Goal: Task Accomplishment & Management: Manage account settings

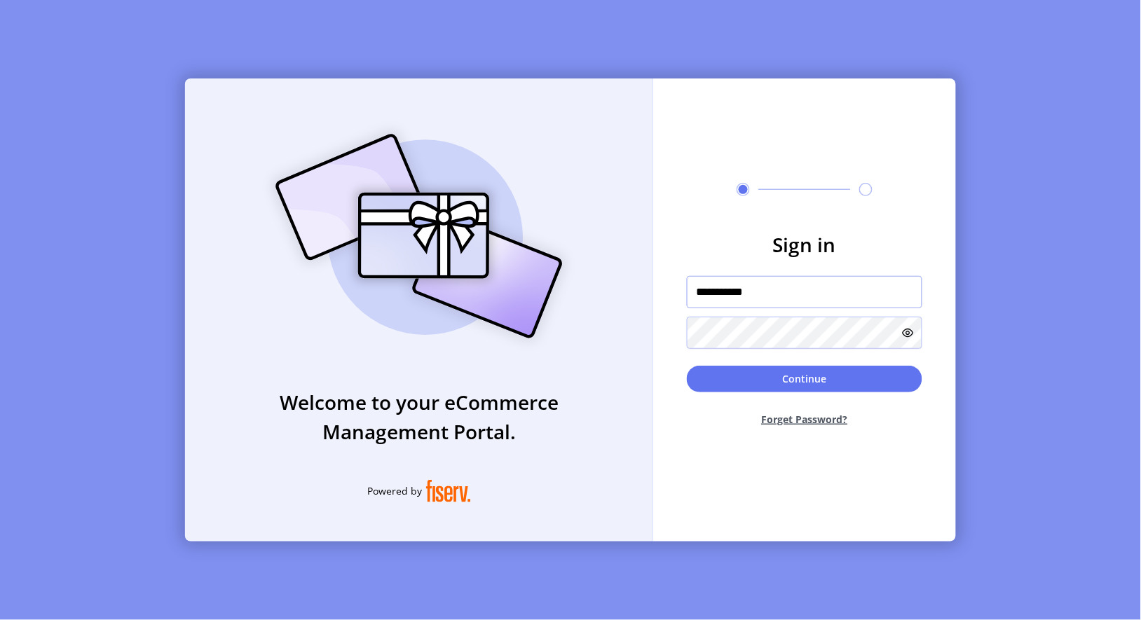
drag, startPoint x: 728, startPoint y: 289, endPoint x: 665, endPoint y: 296, distance: 62.8
click at [665, 296] on form "**********" at bounding box center [804, 334] width 303 height 208
type input "**********"
click at [655, 356] on form "**********" at bounding box center [804, 334] width 303 height 208
click at [710, 375] on button "Continue" at bounding box center [804, 379] width 235 height 27
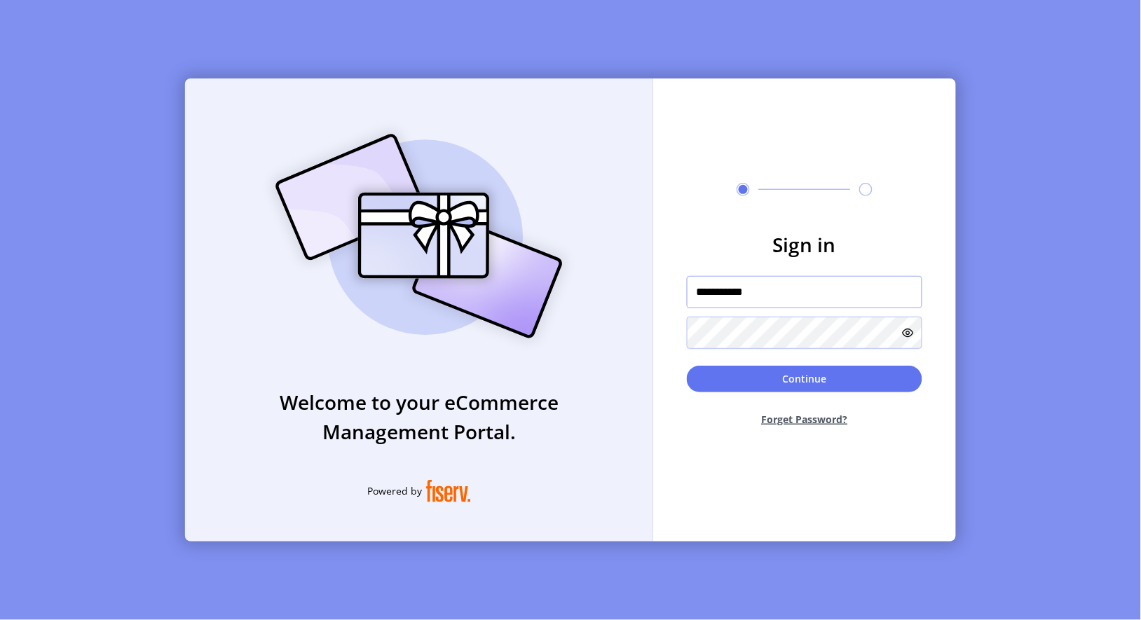
drag, startPoint x: 726, startPoint y: 292, endPoint x: 626, endPoint y: 305, distance: 101.1
click at [626, 305] on div "**********" at bounding box center [570, 309] width 771 height 463
type input "**********"
click at [709, 382] on button "Continue" at bounding box center [804, 379] width 235 height 27
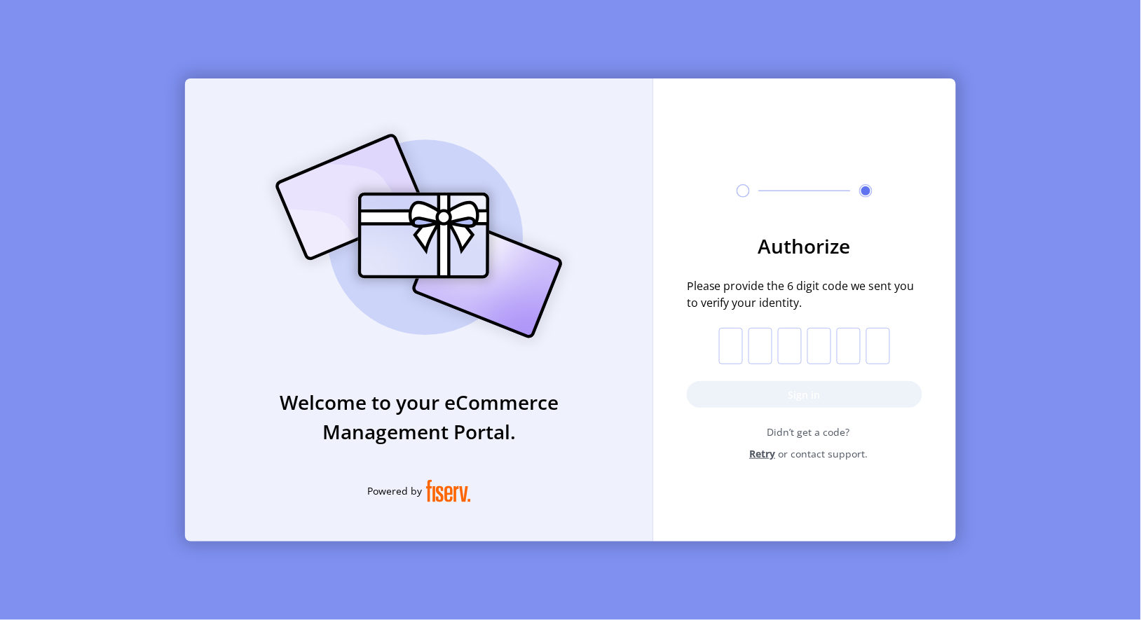
click at [729, 350] on input "text" at bounding box center [731, 346] width 24 height 36
type input "*"
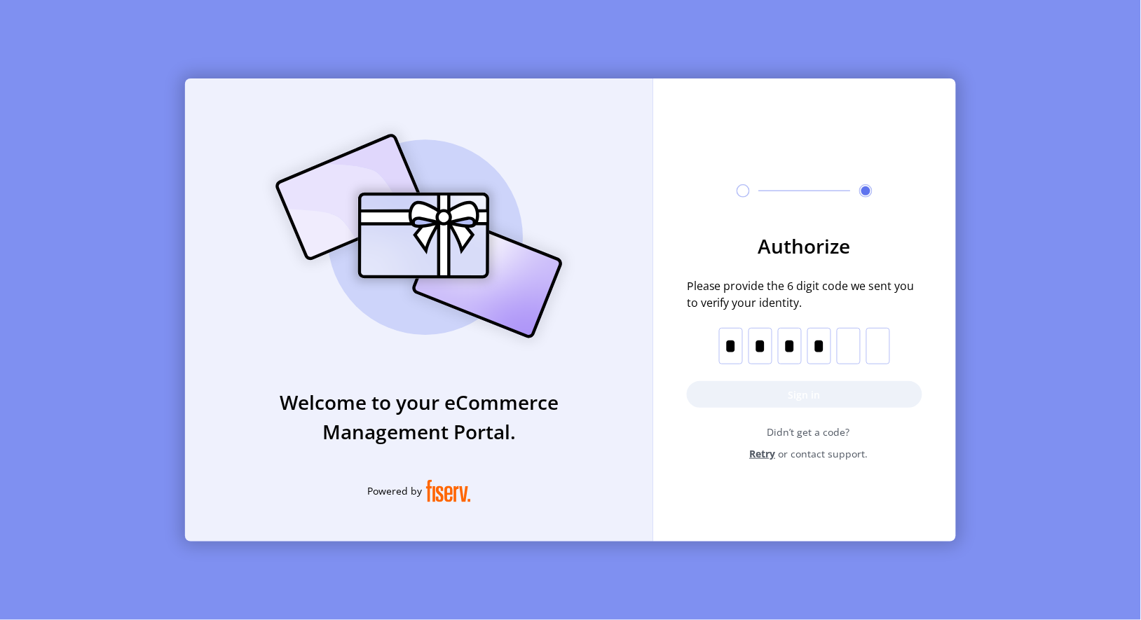
type input "*"
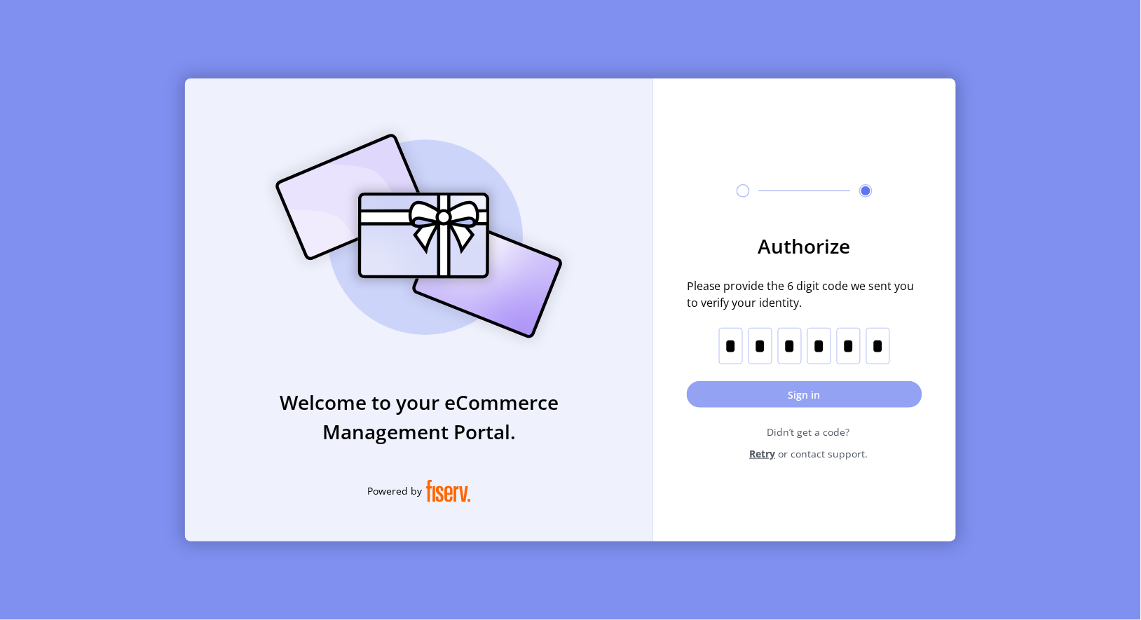
type input "*"
click at [750, 398] on button "Sign in" at bounding box center [804, 394] width 235 height 27
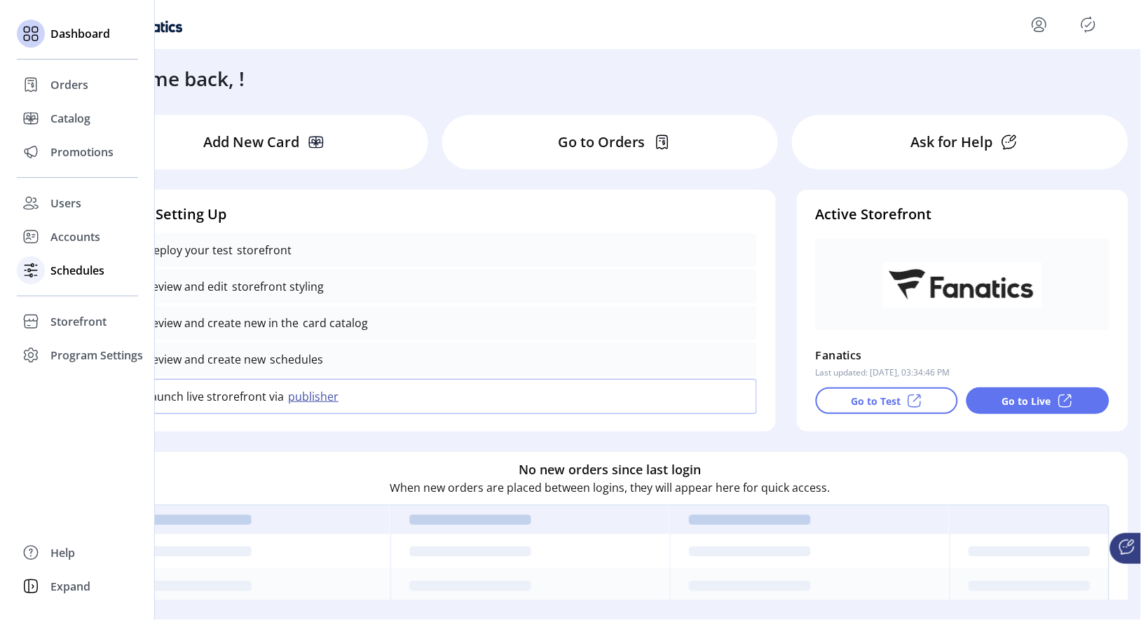
click at [81, 271] on span "Schedules" at bounding box center [77, 270] width 54 height 17
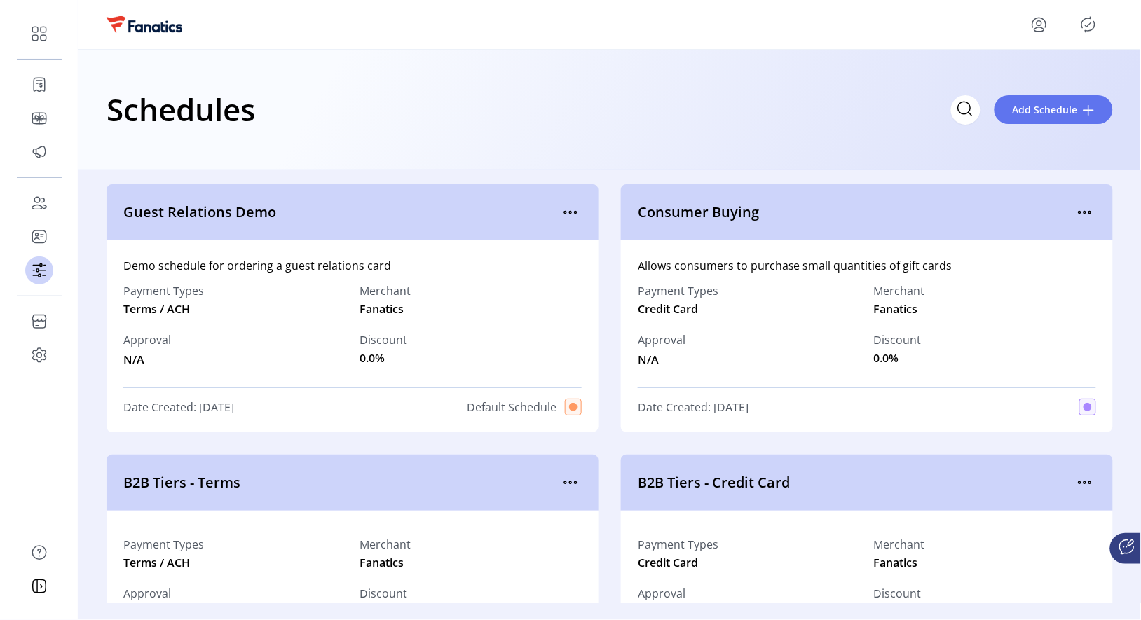
click at [430, 334] on div "Discount 0.0%" at bounding box center [471, 350] width 222 height 36
click at [568, 213] on icon "menu" at bounding box center [570, 212] width 22 height 22
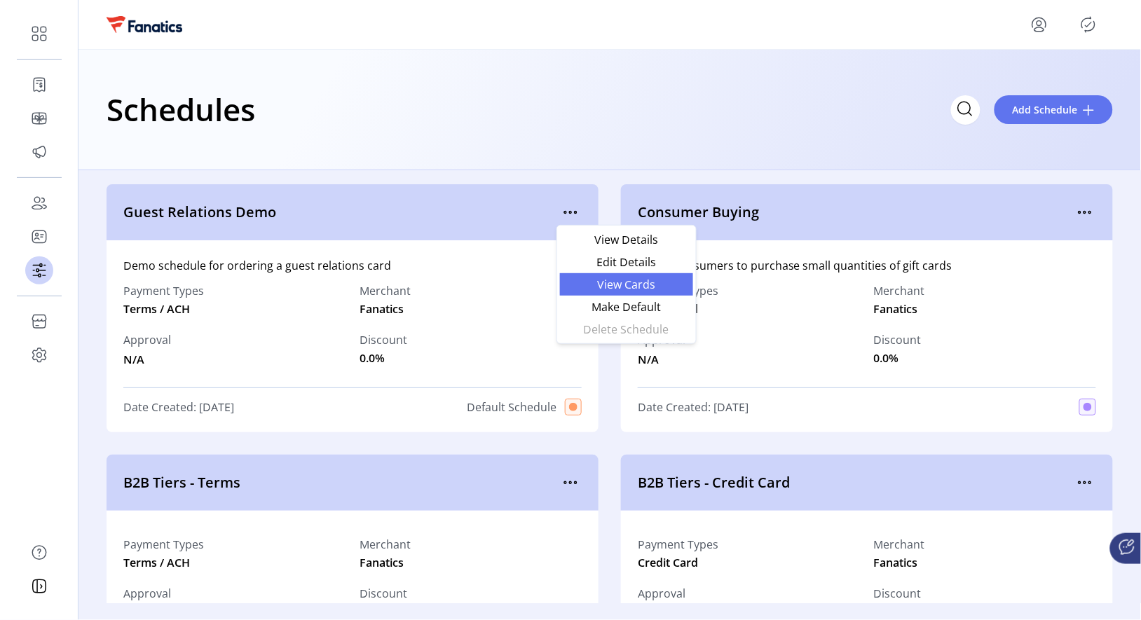
click at [617, 289] on span "View Cards" at bounding box center [626, 284] width 116 height 11
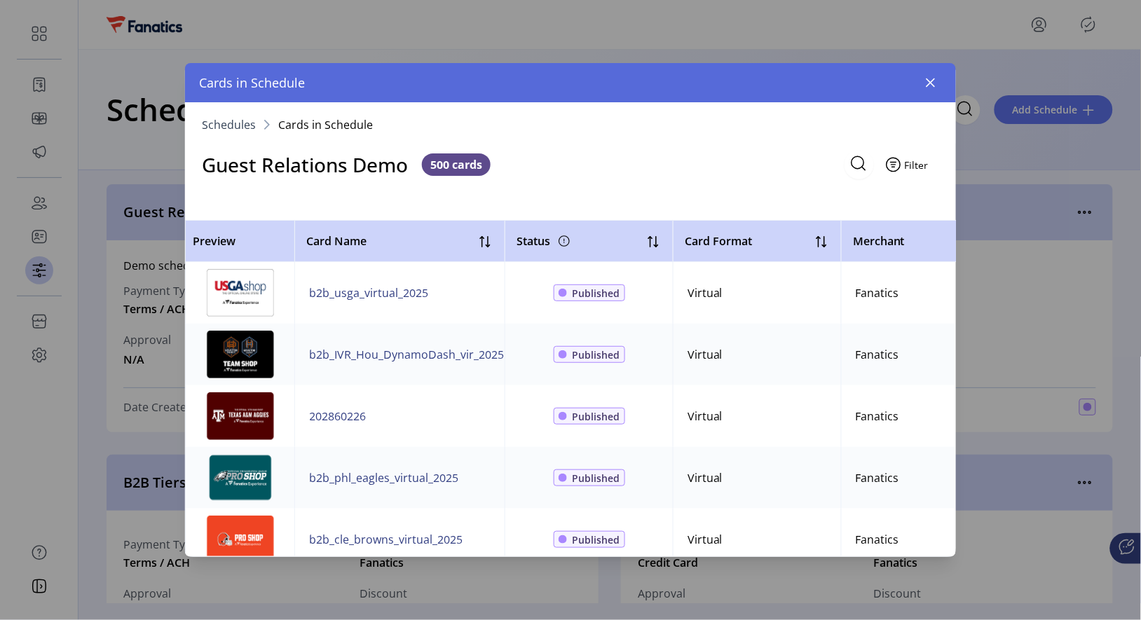
click at [910, 163] on span "Filter" at bounding box center [917, 165] width 24 height 15
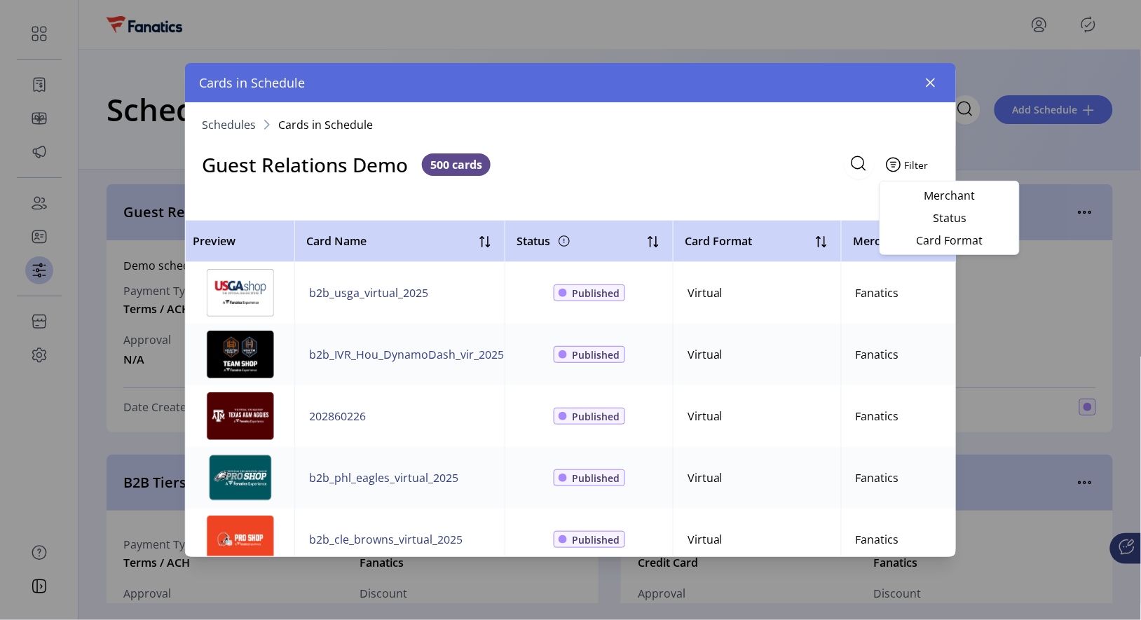
click at [910, 163] on span "Filter" at bounding box center [917, 165] width 24 height 15
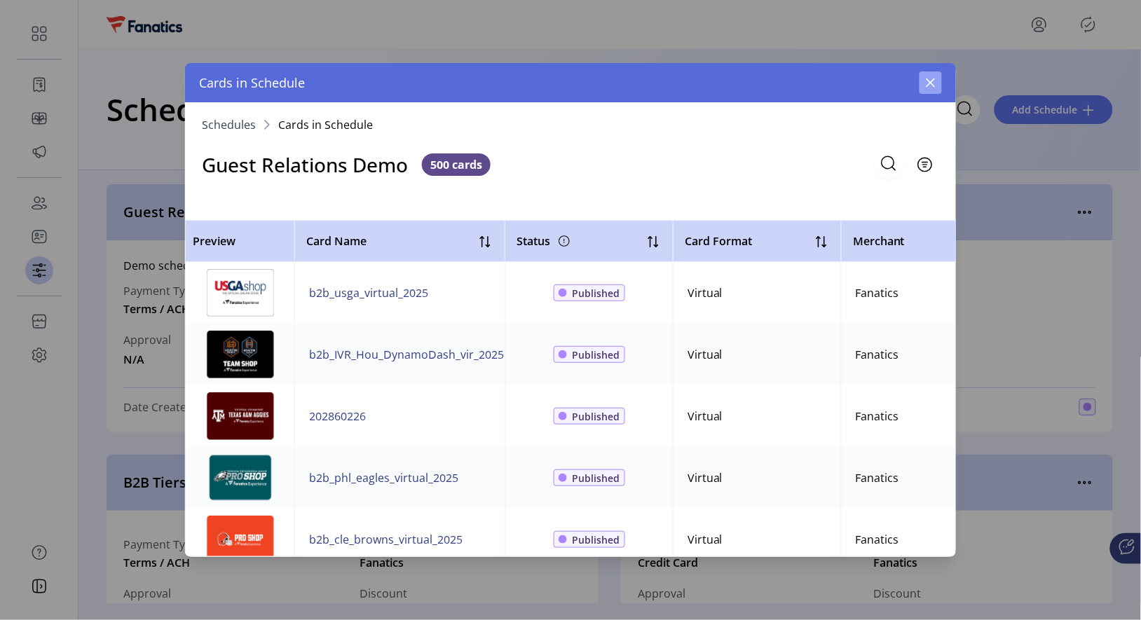
click at [931, 75] on button "button" at bounding box center [931, 82] width 22 height 22
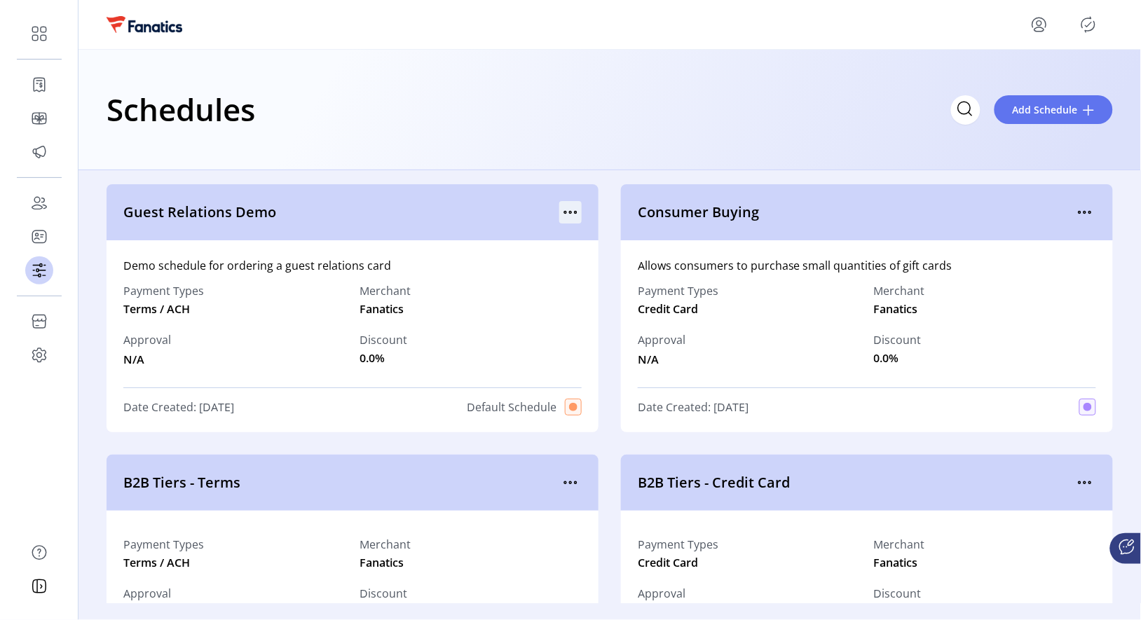
click at [565, 212] on icon "menu" at bounding box center [570, 212] width 22 height 22
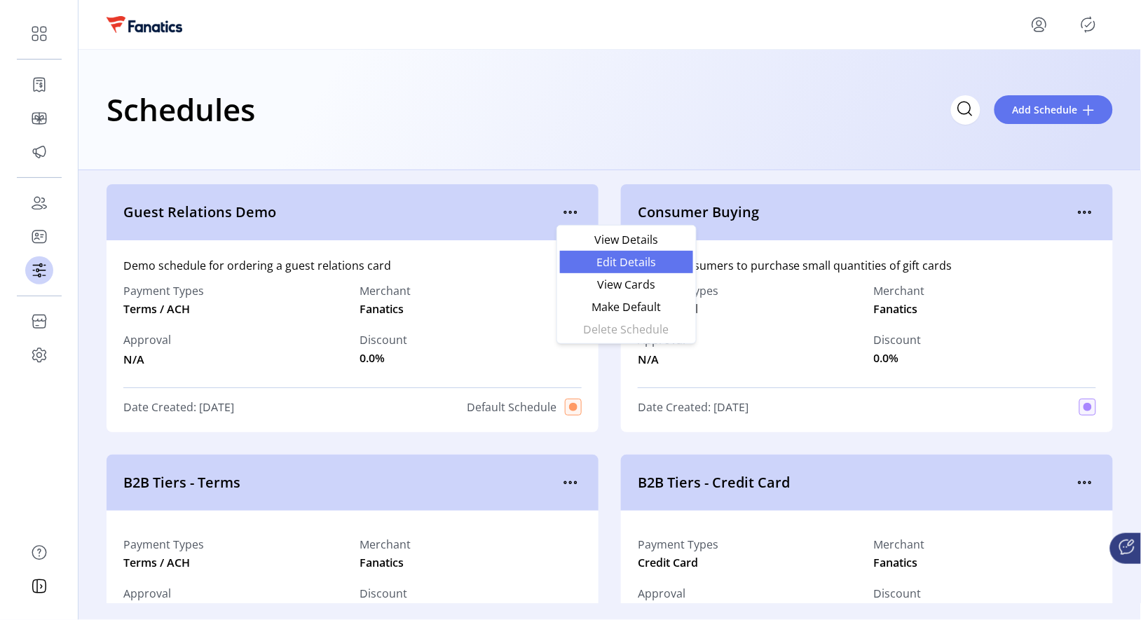
click at [602, 261] on span "Edit Details" at bounding box center [626, 262] width 116 height 11
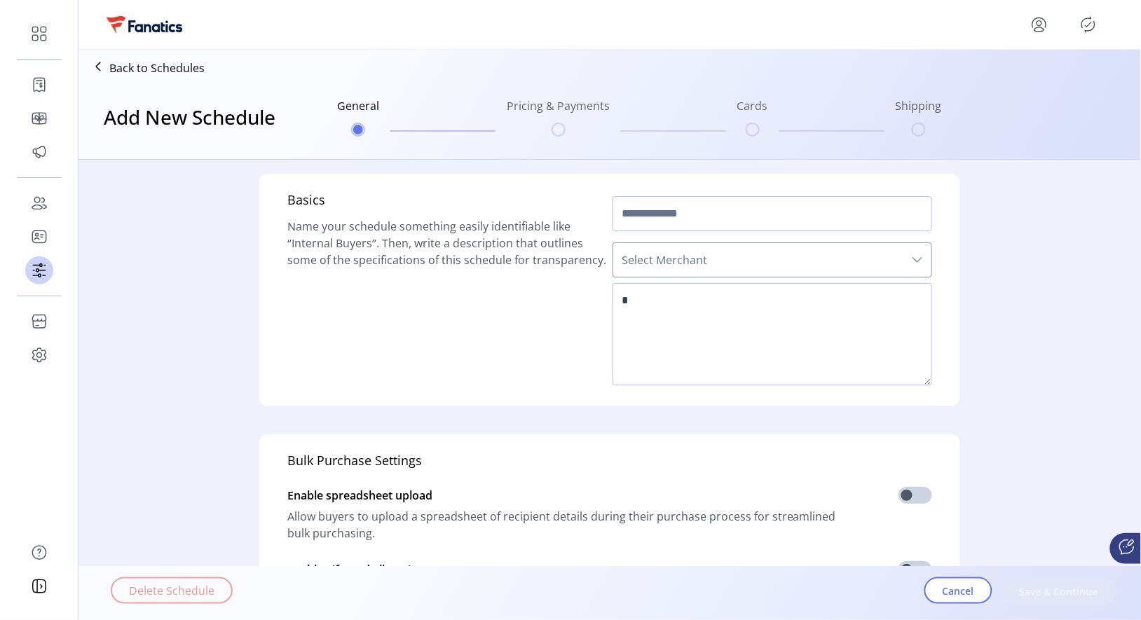
type input "**********"
type textarea "**********"
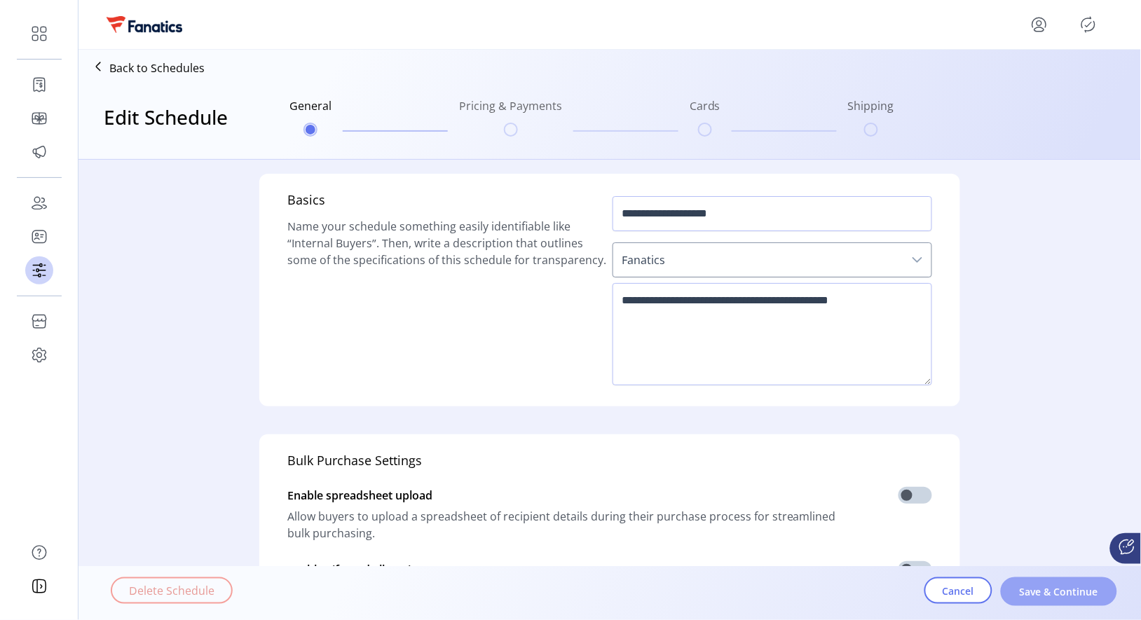
click at [1036, 593] on span "Save & Continue" at bounding box center [1059, 592] width 80 height 15
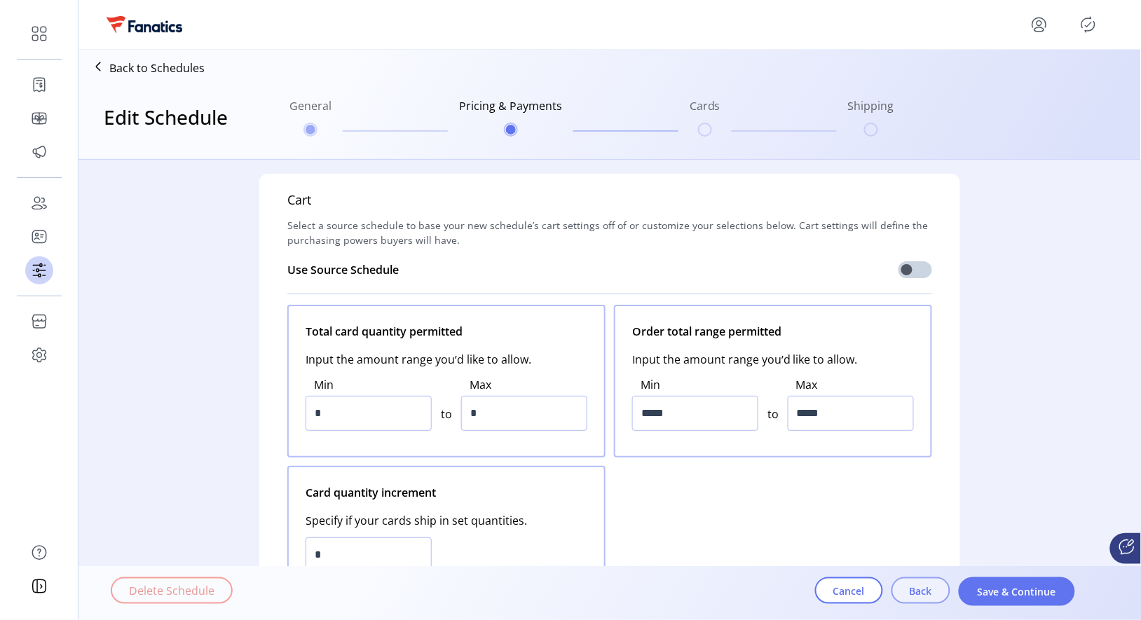
click at [922, 592] on span "Back" at bounding box center [921, 591] width 22 height 15
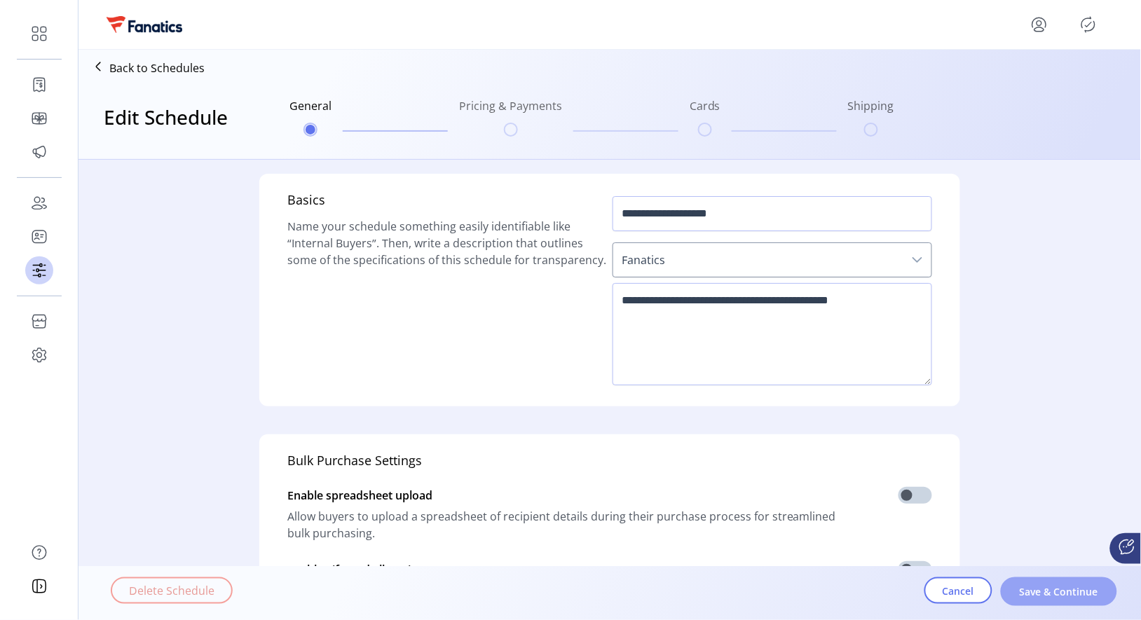
click at [1044, 593] on span "Save & Continue" at bounding box center [1059, 592] width 80 height 15
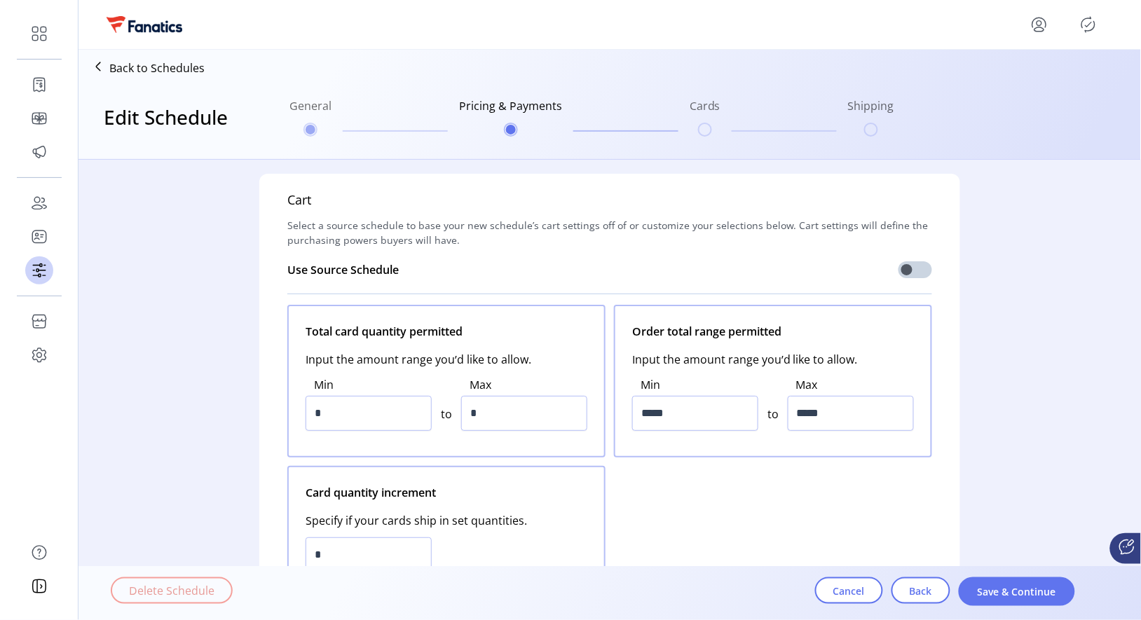
click at [1044, 593] on span "Save & Continue" at bounding box center [1017, 592] width 80 height 15
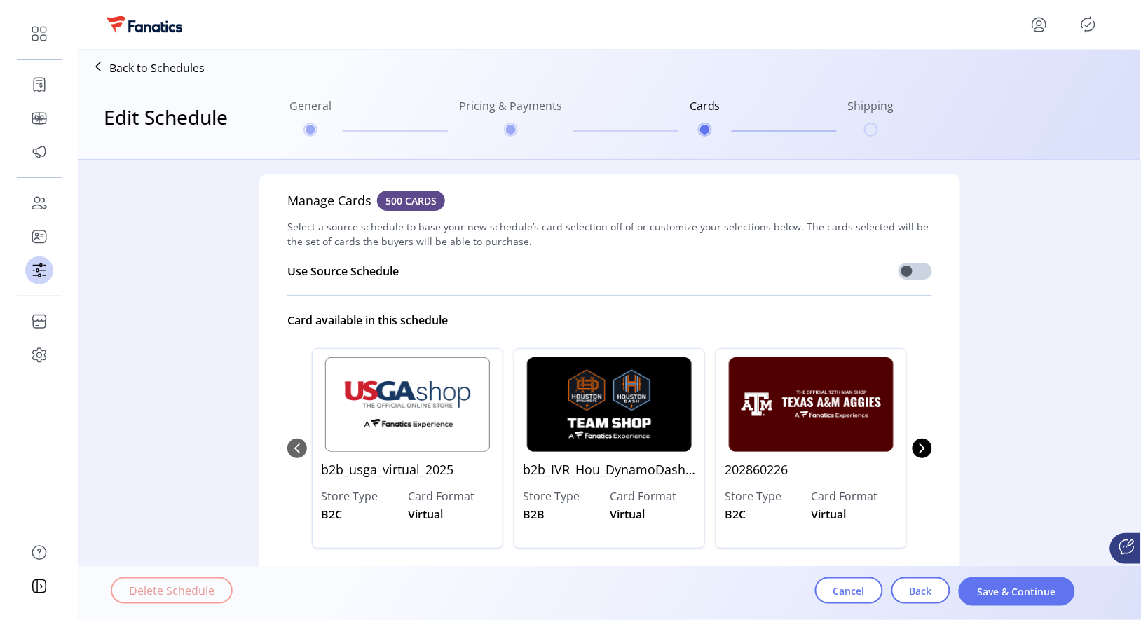
click at [429, 432] on img "0" at bounding box center [407, 404] width 173 height 95
drag, startPoint x: 1133, startPoint y: 268, endPoint x: 1135, endPoint y: 307, distance: 39.3
click at [1135, 307] on div "Manage Cards 500 CARDS Select a source schedule to base your new schedule’s car…" at bounding box center [609, 365] width 1063 height 410
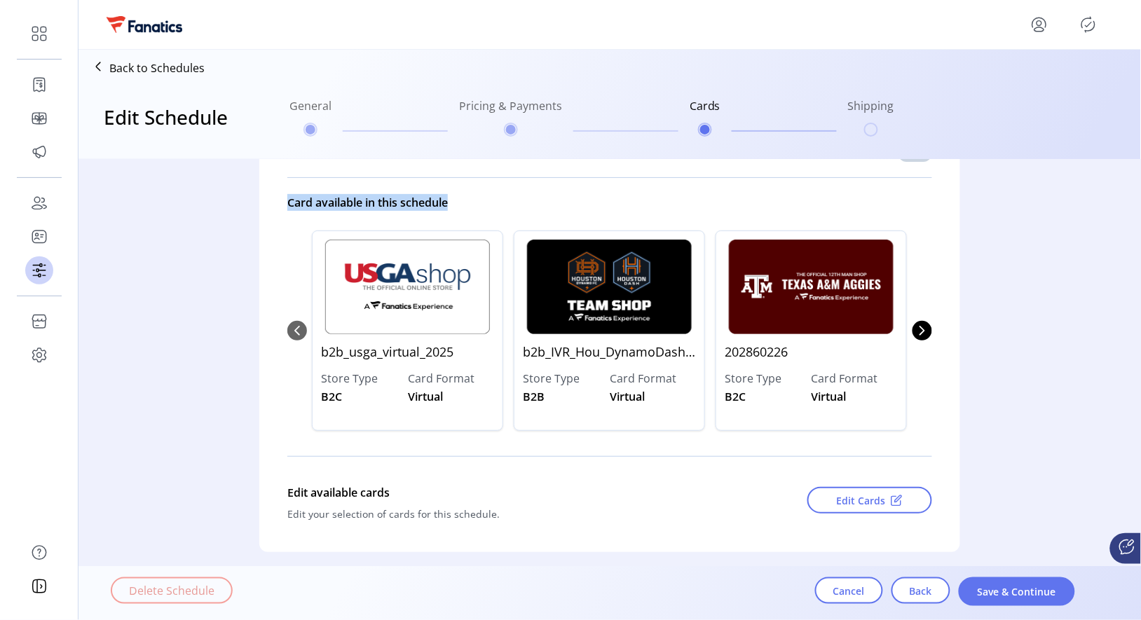
scroll to position [128, 0]
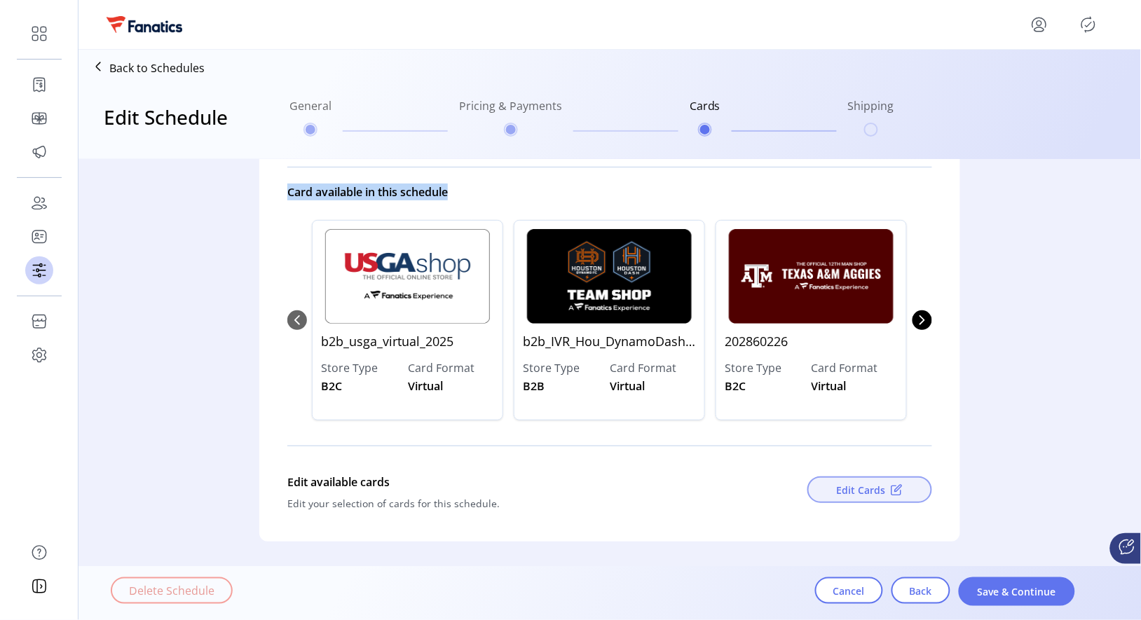
click at [858, 491] on span "Edit Cards" at bounding box center [861, 490] width 49 height 15
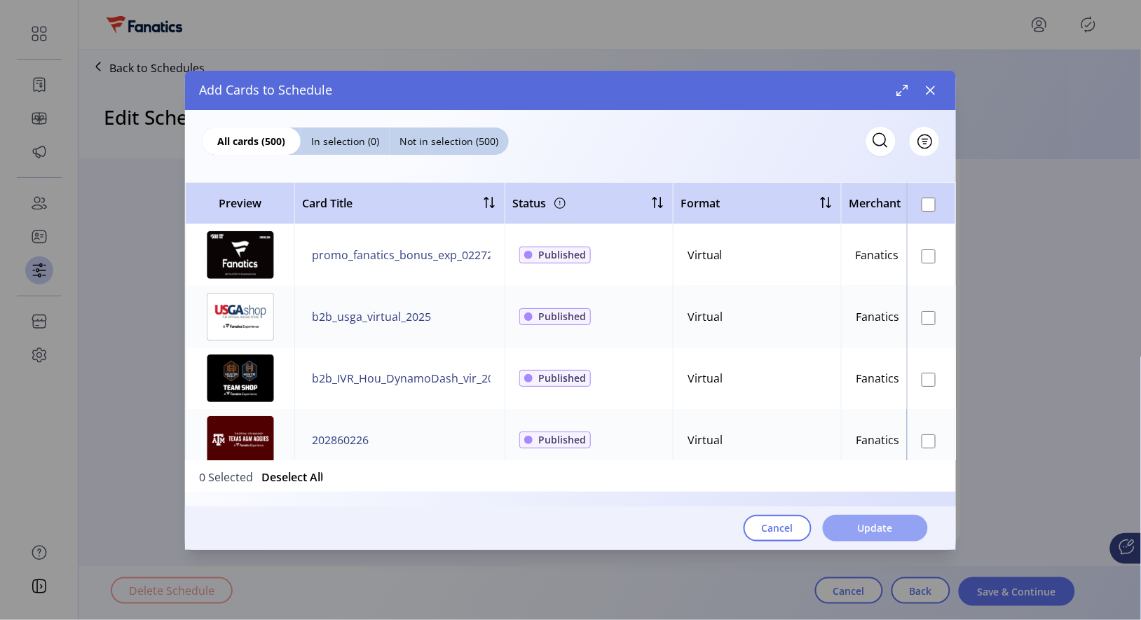
click at [861, 525] on span "Update" at bounding box center [875, 528] width 35 height 15
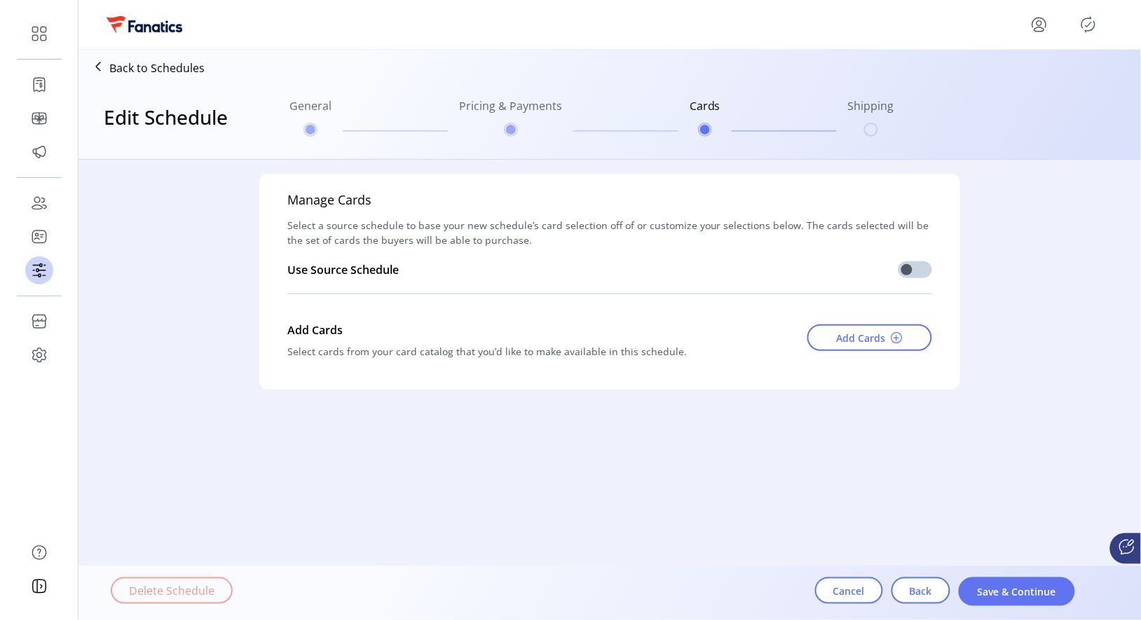
scroll to position [0, 0]
click at [861, 341] on span "Add Cards" at bounding box center [861, 338] width 49 height 15
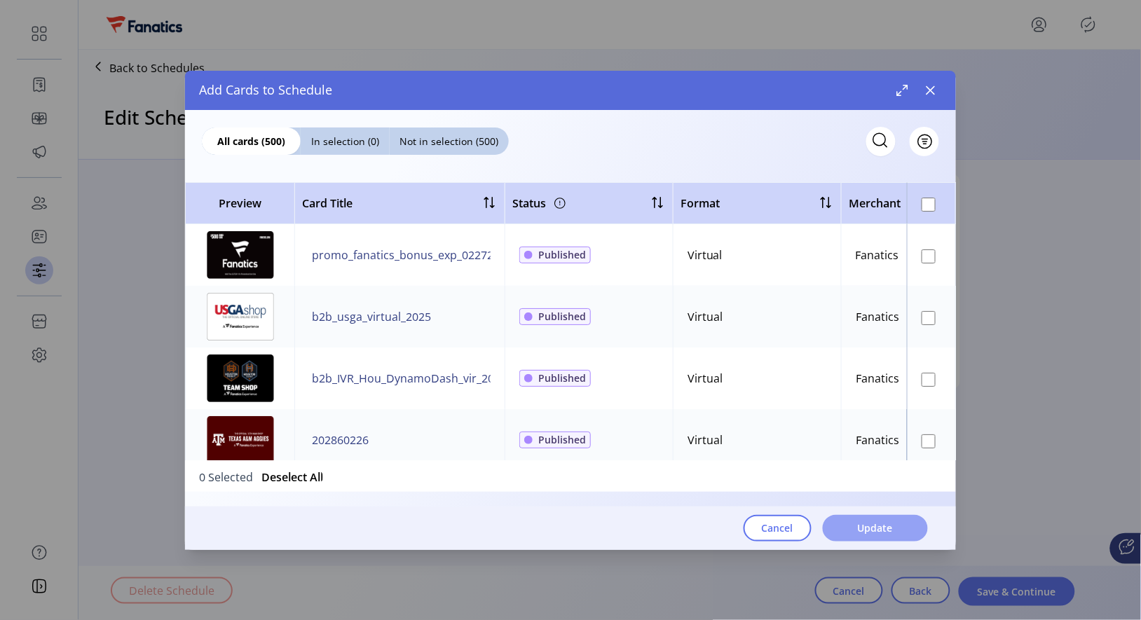
click at [876, 527] on span "Update" at bounding box center [875, 528] width 35 height 15
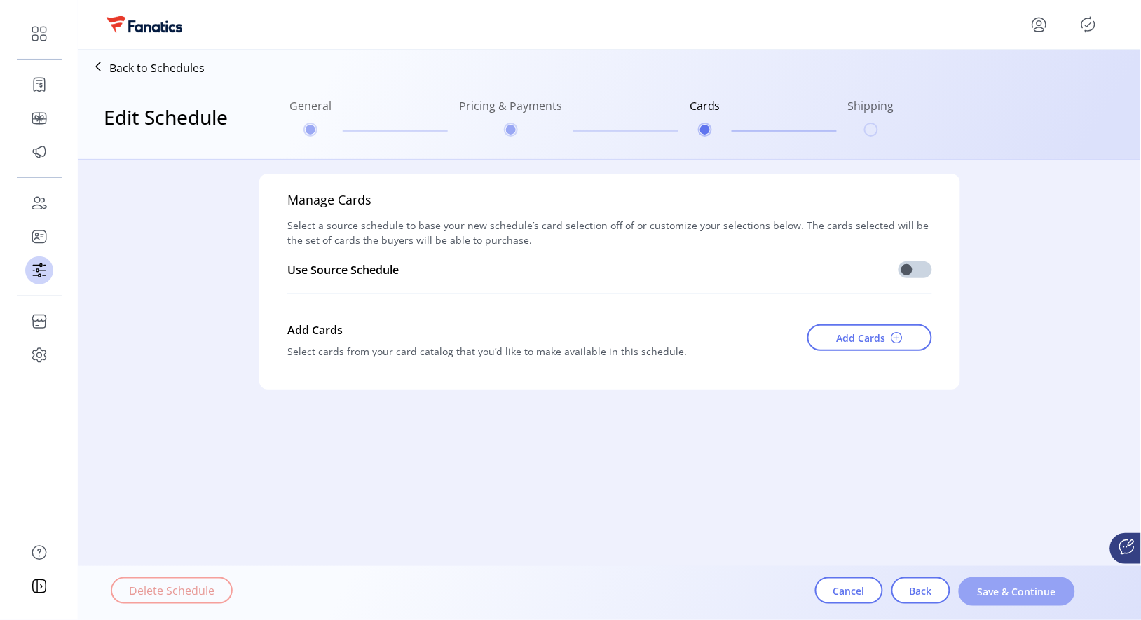
click at [990, 592] on span "Save & Continue" at bounding box center [1017, 592] width 80 height 15
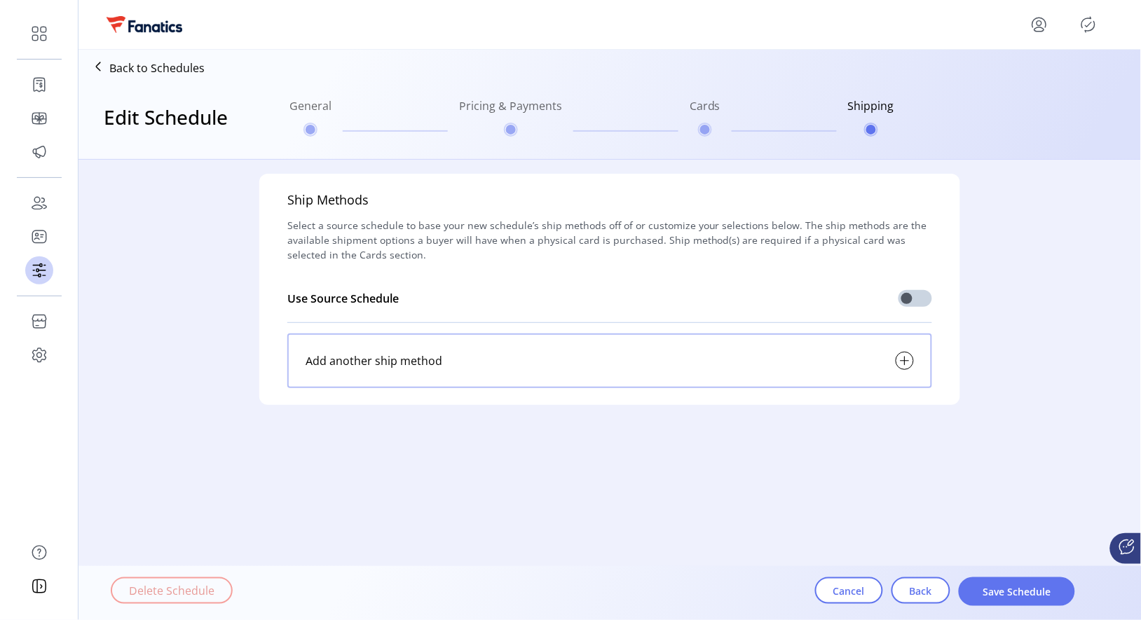
click at [990, 592] on span "Save Schedule" at bounding box center [1017, 592] width 80 height 15
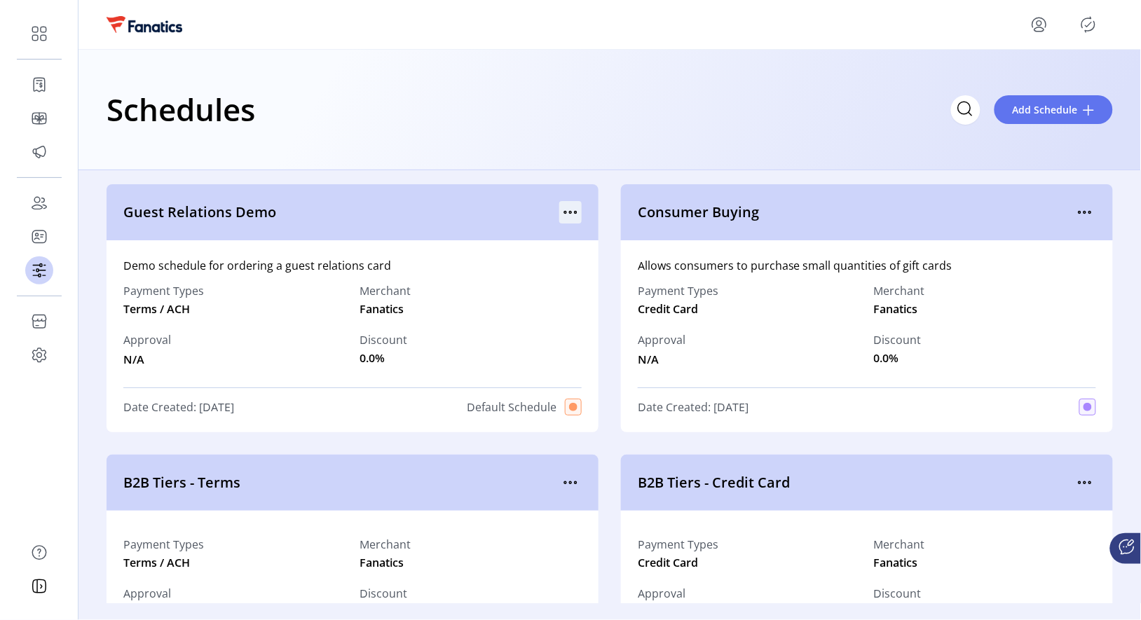
click at [564, 213] on icon "menu" at bounding box center [565, 213] width 2 height 2
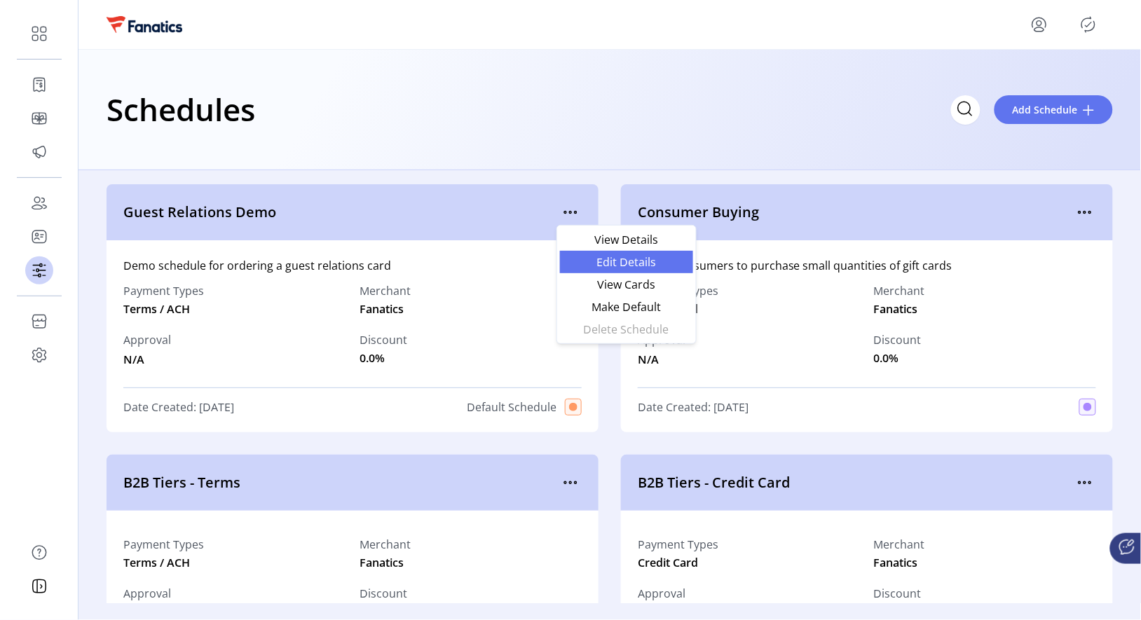
click at [607, 264] on span "Edit Details" at bounding box center [626, 262] width 116 height 11
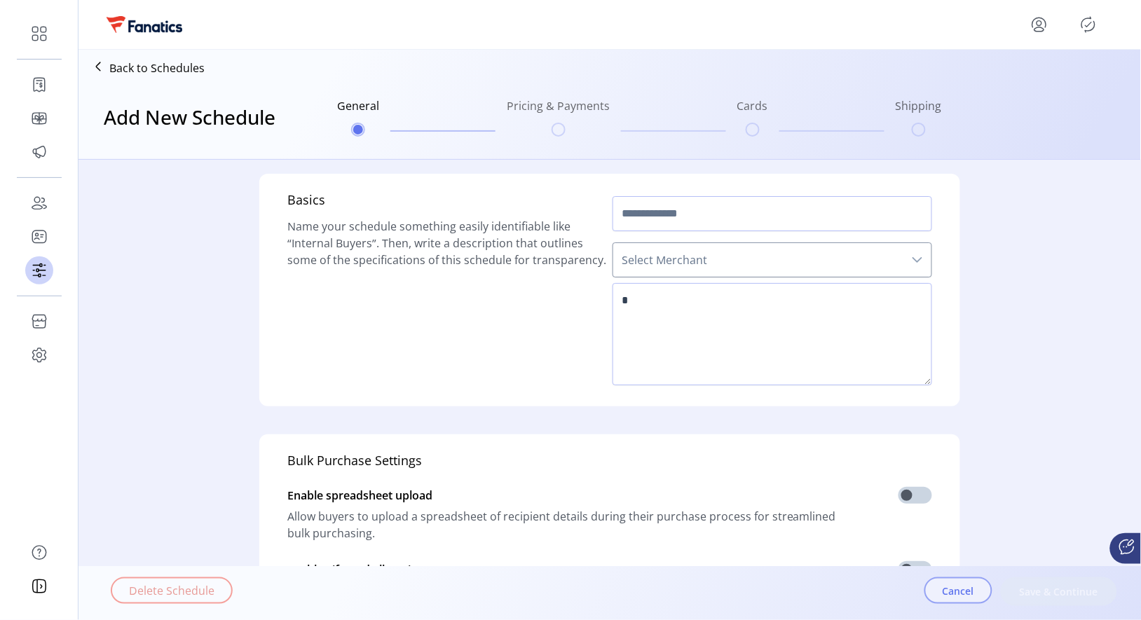
type input "**********"
type textarea "**********"
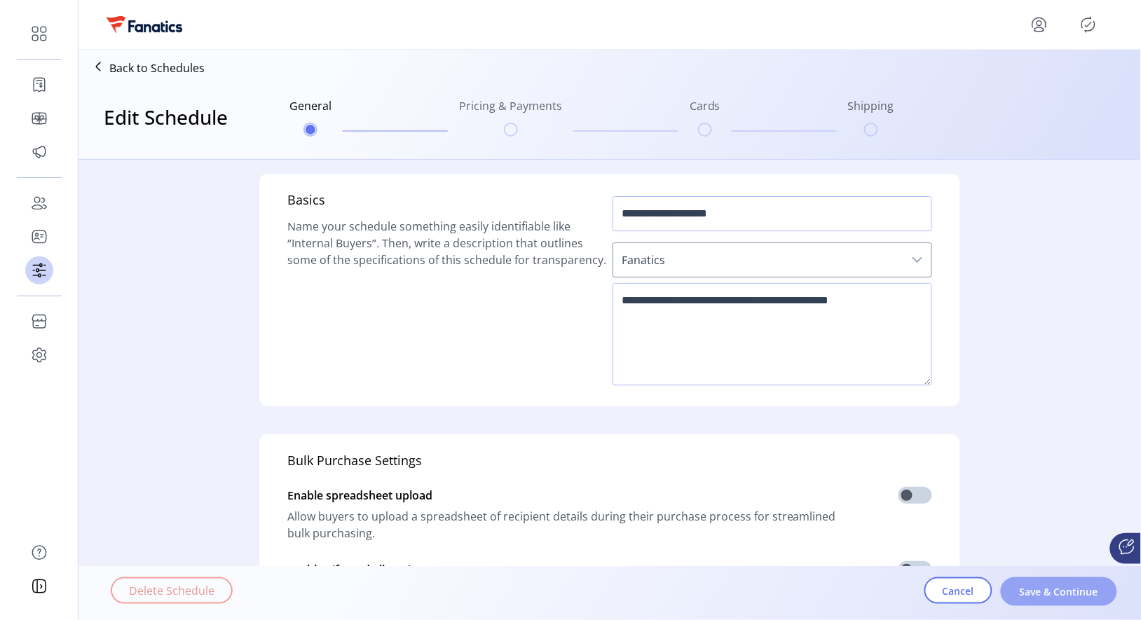
click at [1046, 598] on span "Save & Continue" at bounding box center [1059, 592] width 80 height 15
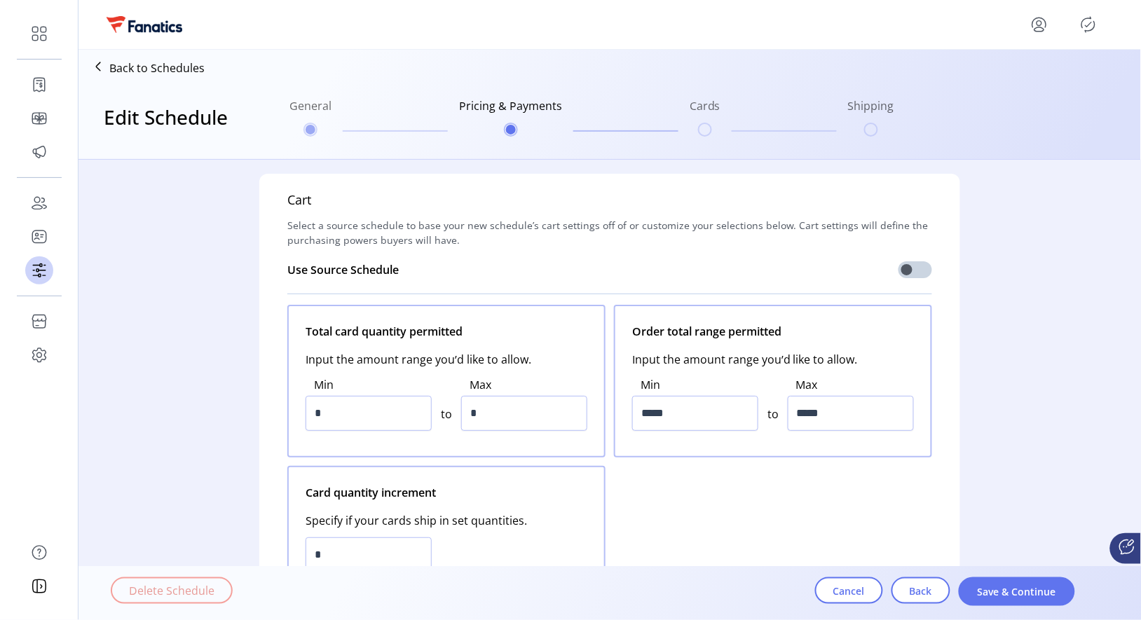
click at [1046, 598] on span "Save & Continue" at bounding box center [1017, 592] width 80 height 15
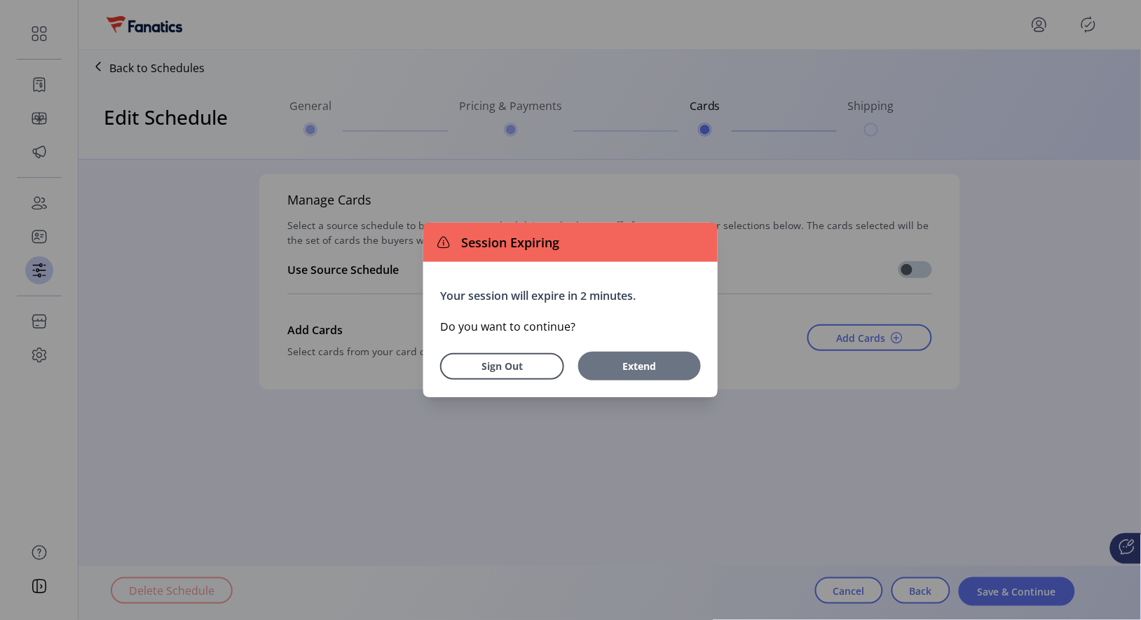
click at [623, 367] on span "Extend" at bounding box center [639, 366] width 109 height 15
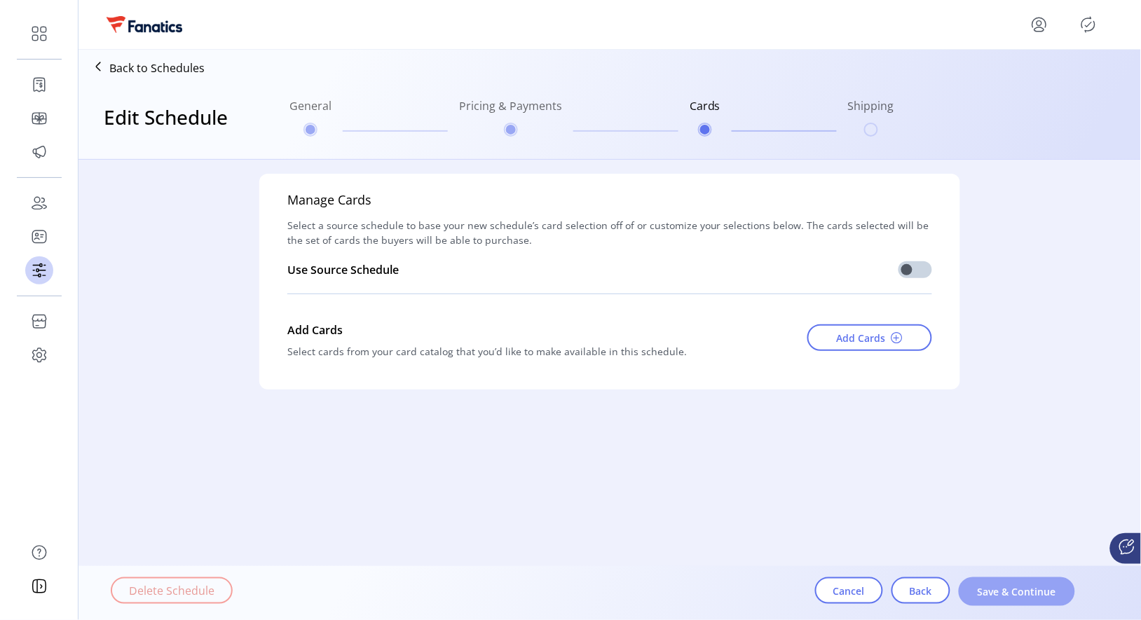
click at [990, 595] on span "Save & Continue" at bounding box center [1017, 592] width 80 height 15
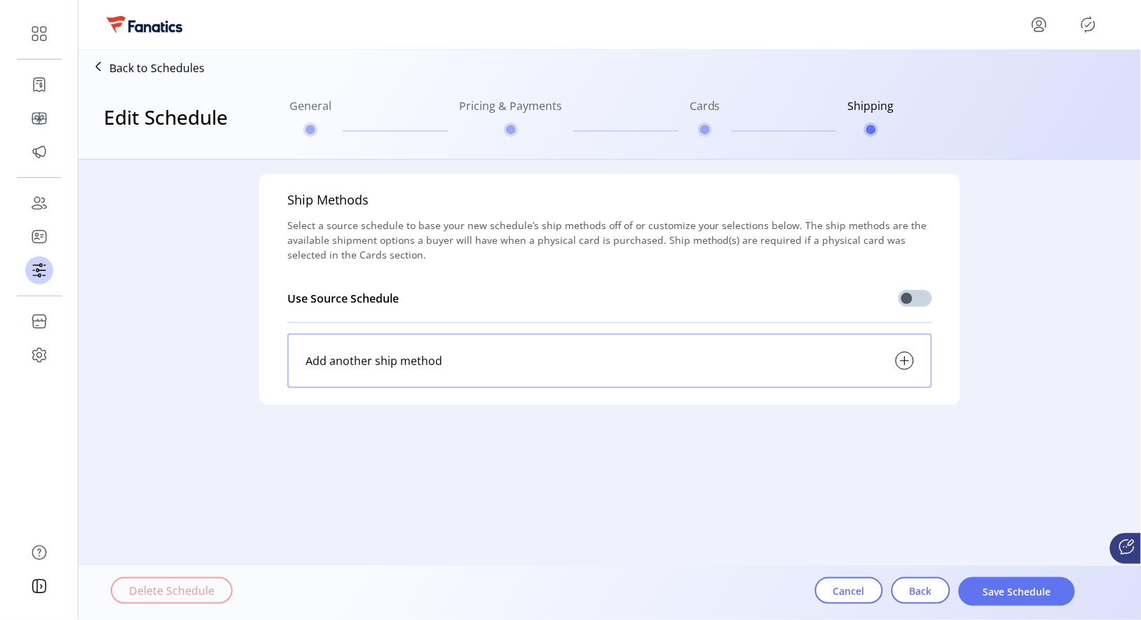
click at [990, 595] on span "Save Schedule" at bounding box center [1017, 592] width 80 height 15
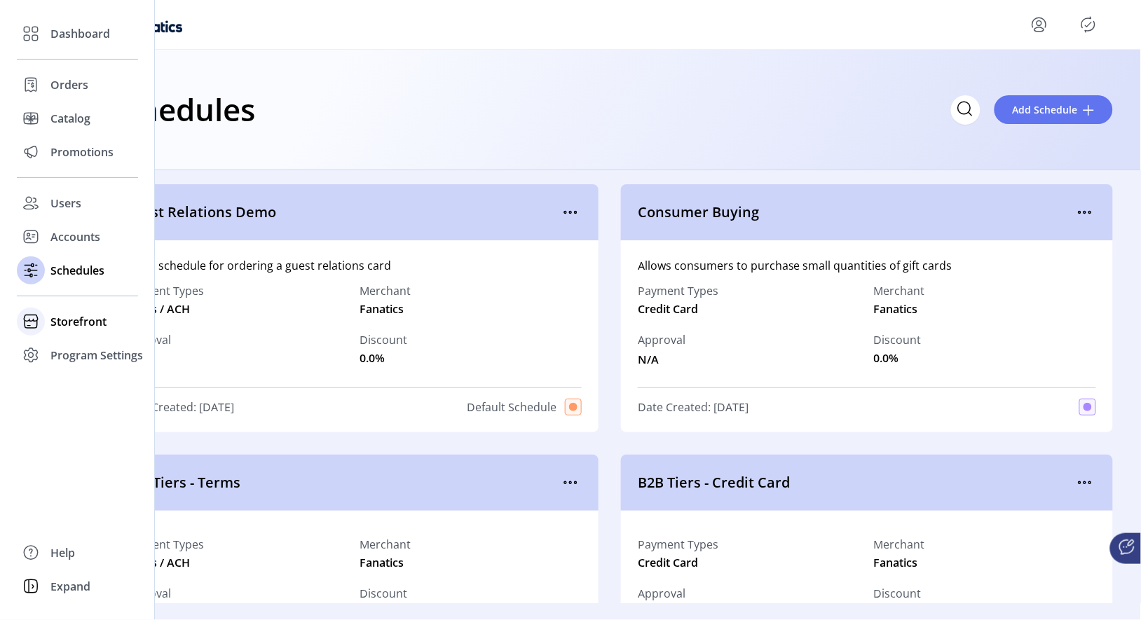
click at [45, 322] on div "Storefront" at bounding box center [77, 322] width 121 height 34
click at [81, 356] on span "Configuration" at bounding box center [87, 349] width 74 height 17
